Goal: Use online tool/utility: Utilize a website feature to perform a specific function

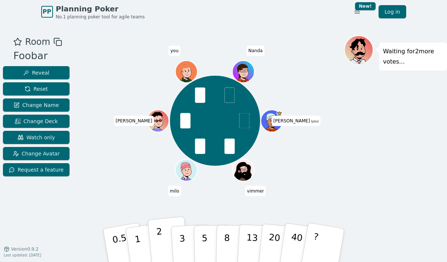
click at [163, 243] on button "2" at bounding box center [168, 246] width 42 height 58
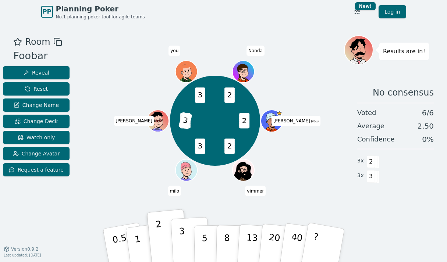
click at [181, 243] on p "3" at bounding box center [182, 246] width 8 height 40
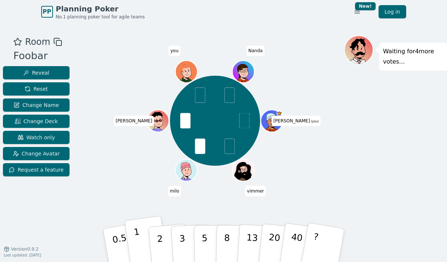
click at [139, 239] on button "1" at bounding box center [146, 246] width 44 height 60
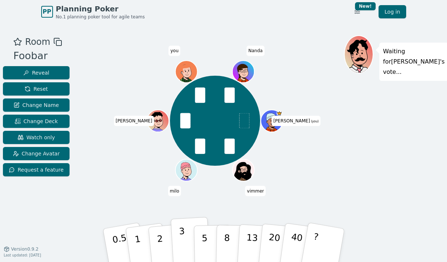
click at [181, 242] on p "3" at bounding box center [182, 246] width 8 height 40
click at [162, 238] on button "2" at bounding box center [168, 246] width 42 height 58
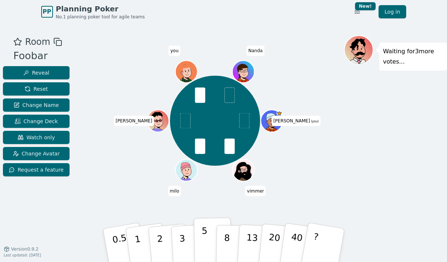
click at [203, 242] on p "5" at bounding box center [204, 246] width 6 height 40
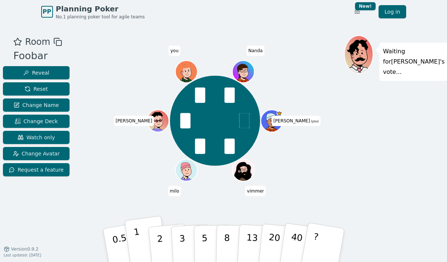
click at [139, 242] on button "1" at bounding box center [146, 246] width 44 height 60
click at [155, 239] on button "2" at bounding box center [168, 246] width 42 height 58
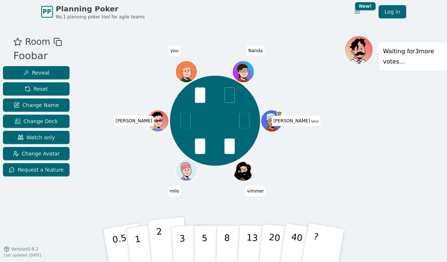
click at [159, 239] on p "2" at bounding box center [161, 247] width 10 height 40
click at [135, 237] on p "1" at bounding box center [138, 247] width 11 height 40
click at [163, 242] on button "2" at bounding box center [168, 246] width 42 height 58
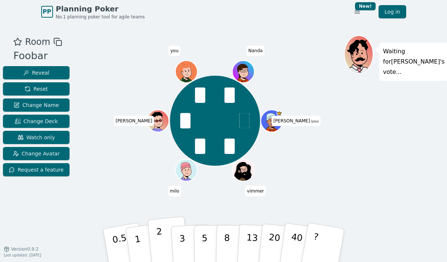
click at [160, 241] on p "2" at bounding box center [161, 247] width 10 height 40
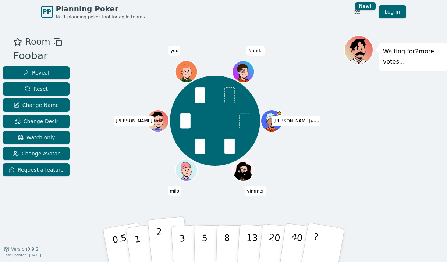
click at [162, 242] on button "2" at bounding box center [168, 246] width 42 height 58
click at [143, 245] on button "1" at bounding box center [146, 246] width 44 height 60
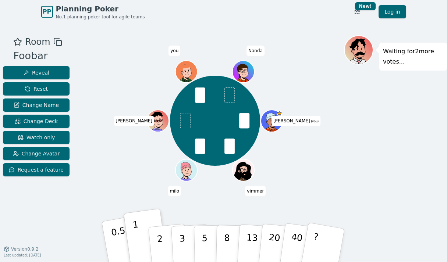
click at [117, 237] on p "0.5" at bounding box center [120, 247] width 21 height 42
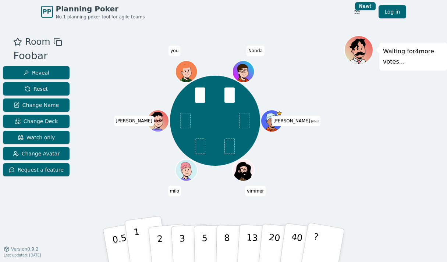
click at [140, 241] on button "1" at bounding box center [146, 246] width 44 height 60
click at [135, 217] on div "[PERSON_NAME] (you) vimmer [PERSON_NAME] you Nanda" at bounding box center [215, 136] width 258 height 202
click at [143, 239] on button "1" at bounding box center [146, 246] width 44 height 60
click at [138, 241] on p "1" at bounding box center [138, 247] width 11 height 40
